Goal: Task Accomplishment & Management: Use online tool/utility

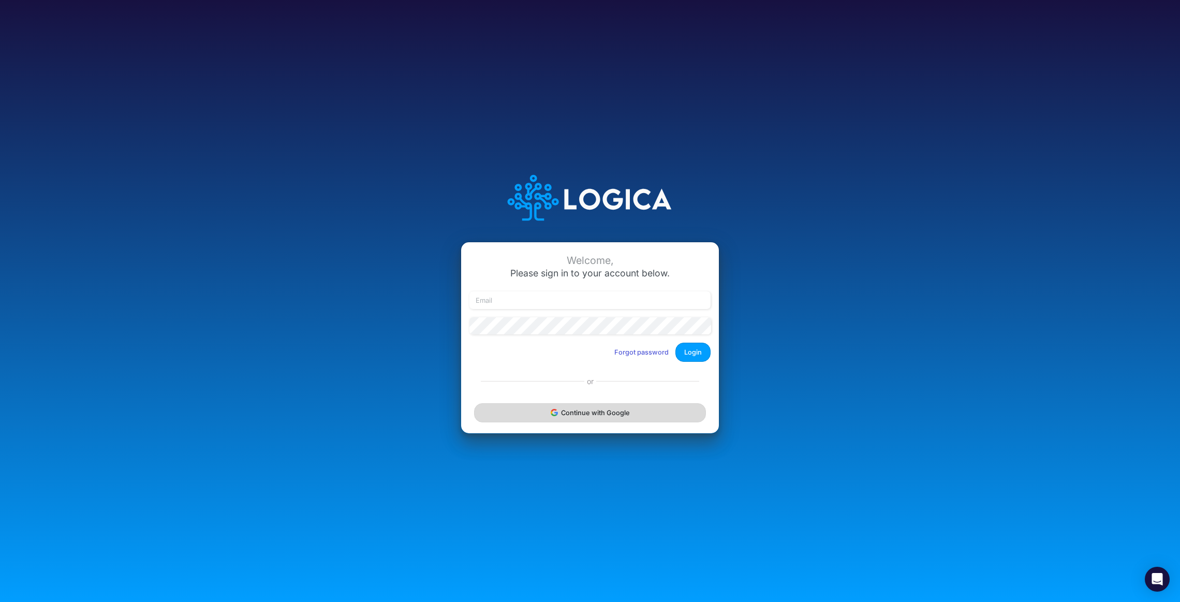
click at [587, 410] on button "Continue with Google" at bounding box center [590, 412] width 232 height 19
